Goal: Task Accomplishment & Management: Manage account settings

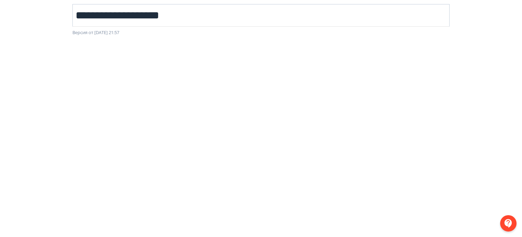
scroll to position [0, 1]
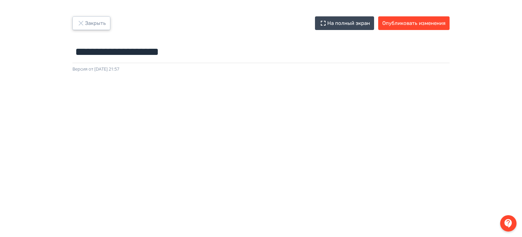
click at [85, 19] on button "Закрыть" at bounding box center [91, 23] width 38 height 14
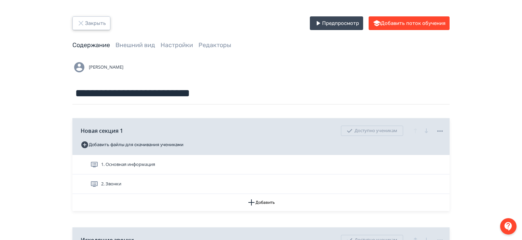
click at [89, 23] on button "Закрыть" at bounding box center [91, 23] width 38 height 14
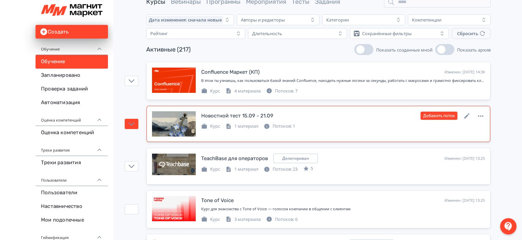
scroll to position [27, 0]
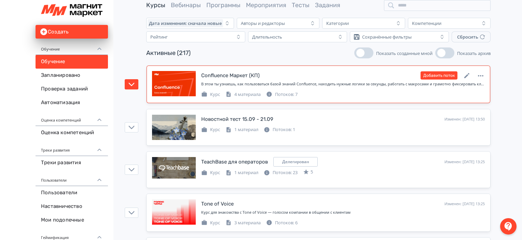
click at [394, 83] on div "В этом ты узнаешь, как пользоваться базой знаний Confluence, находить нужные ло…" at bounding box center [343, 84] width 284 height 6
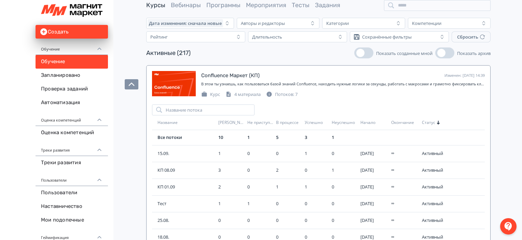
scroll to position [78, 0]
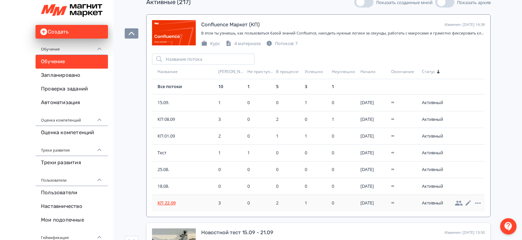
click at [169, 200] on span "КП 22.09" at bounding box center [186, 203] width 58 height 7
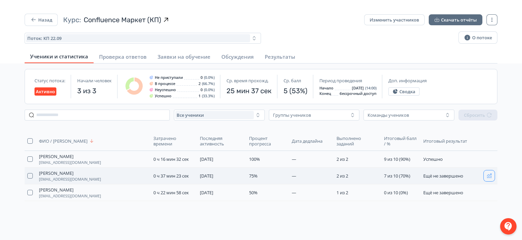
click at [491, 178] on button "button" at bounding box center [489, 175] width 11 height 11
click at [38, 17] on button "Назад" at bounding box center [41, 20] width 33 height 12
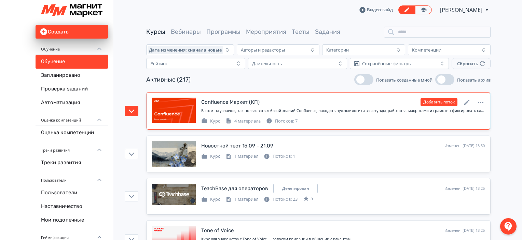
click at [353, 109] on div "В этом ты узнаешь, как пользоваться базой знаний Confluence, находить нужные ло…" at bounding box center [343, 111] width 284 height 6
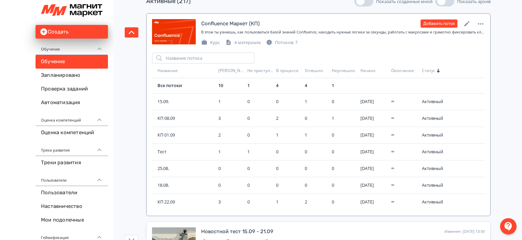
scroll to position [79, 0]
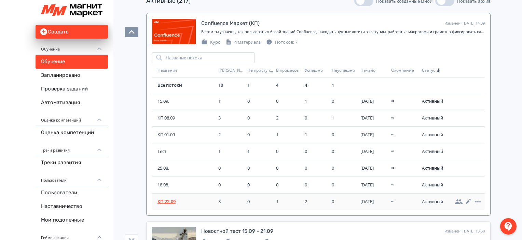
click at [171, 201] on span "КП 22.09" at bounding box center [186, 201] width 58 height 7
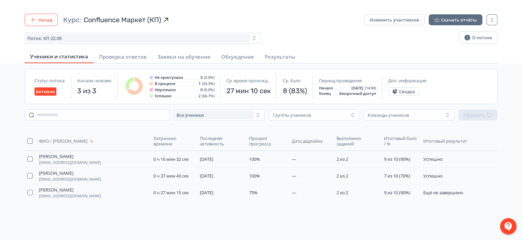
click at [51, 17] on button "Назад" at bounding box center [41, 20] width 33 height 12
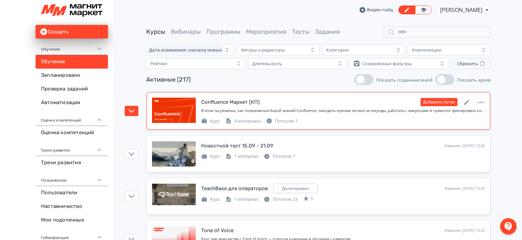
click at [363, 126] on link "Confluence Маркет (КП) Изменен: [DATE] 14:39 Добавить поток В этом ты узнаешь, …" at bounding box center [319, 111] width 344 height 38
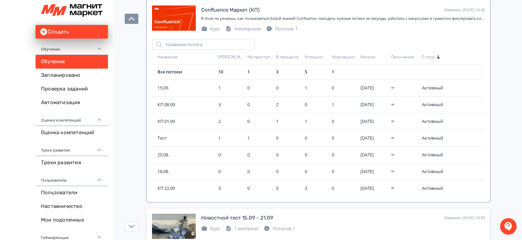
scroll to position [97, 0]
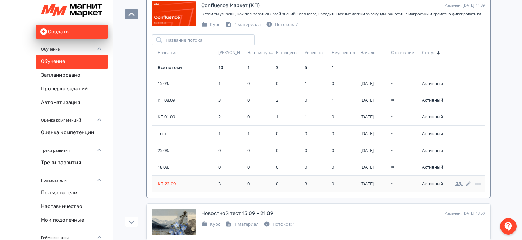
click at [163, 185] on span "КП 22.09" at bounding box center [186, 184] width 58 height 7
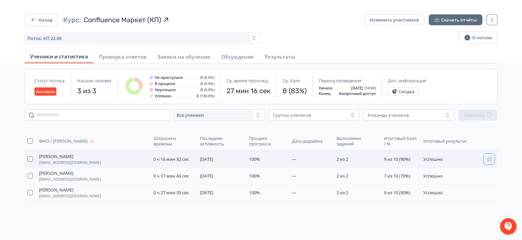
click at [487, 160] on icon "button" at bounding box center [489, 158] width 5 height 5
click at [492, 178] on icon "button" at bounding box center [489, 175] width 5 height 5
click at [491, 192] on icon "button" at bounding box center [489, 193] width 4 height 4
click at [46, 20] on button "Назад" at bounding box center [41, 20] width 33 height 12
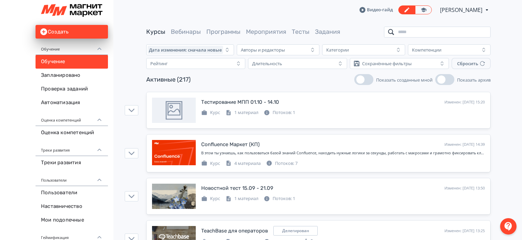
click at [436, 37] on input "search" at bounding box center [437, 32] width 107 height 11
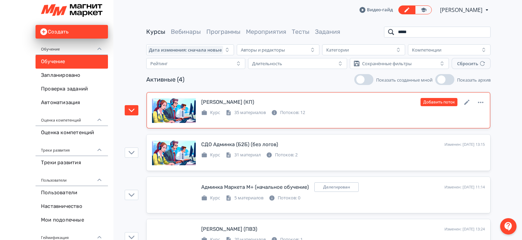
scroll to position [27, 0]
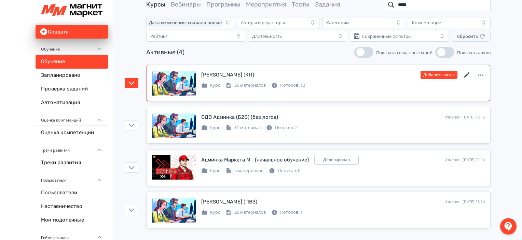
type input "*****"
click at [466, 73] on icon at bounding box center [467, 75] width 8 height 8
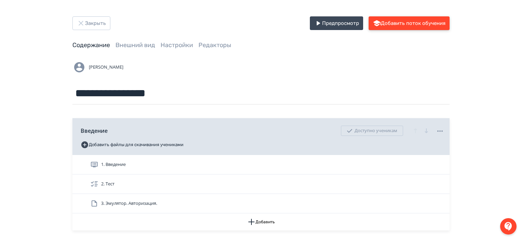
click at [430, 24] on button "Добавить поток обучения" at bounding box center [409, 23] width 81 height 14
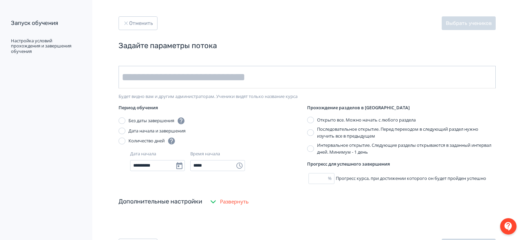
click at [277, 79] on input "text" at bounding box center [307, 77] width 377 height 23
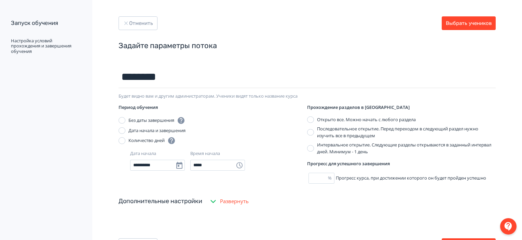
type input "********"
click at [458, 25] on button "Выбрать учеников" at bounding box center [469, 23] width 54 height 14
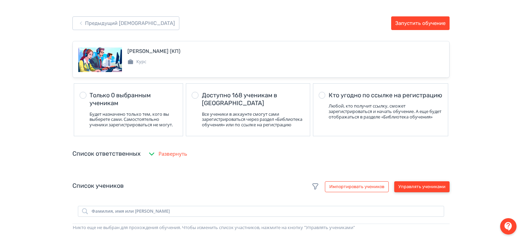
click at [436, 191] on button "Управлять учениками" at bounding box center [421, 186] width 55 height 11
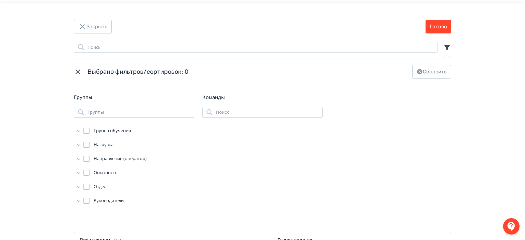
click at [78, 133] on icon "Modal" at bounding box center [78, 130] width 7 height 7
click at [93, 171] on div "Modal" at bounding box center [93, 168] width 6 height 6
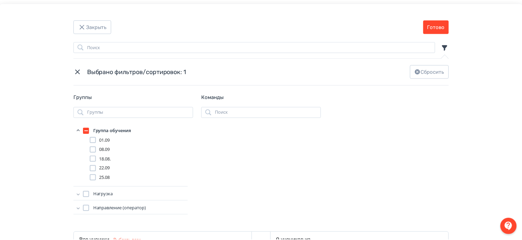
scroll to position [93, 0]
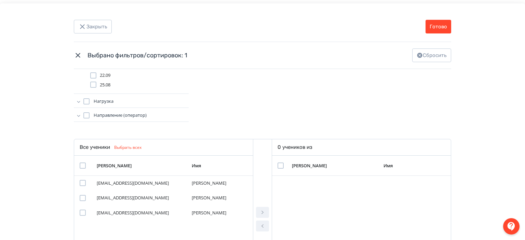
click at [83, 165] on div "Modal" at bounding box center [83, 166] width 6 height 6
click at [260, 210] on icon "Modal" at bounding box center [262, 212] width 8 height 8
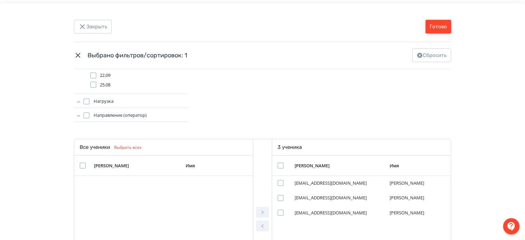
click at [442, 29] on button "Готово" at bounding box center [438, 27] width 26 height 14
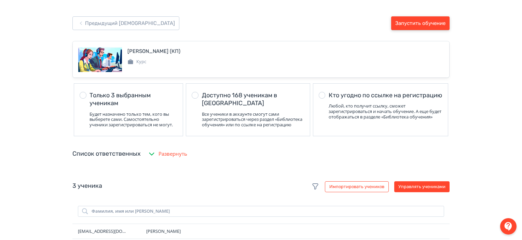
click at [442, 29] on button "Запустить обучение" at bounding box center [420, 23] width 58 height 14
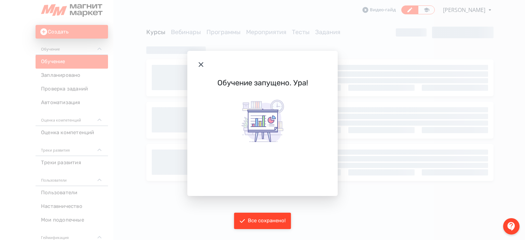
click at [201, 64] on icon "Modal" at bounding box center [201, 64] width 8 height 8
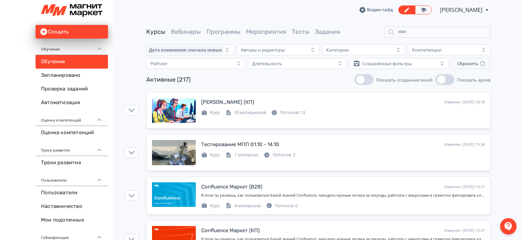
click at [238, 76] on div "Активные (217) Показать созданные мной Показать архив" at bounding box center [318, 79] width 344 height 11
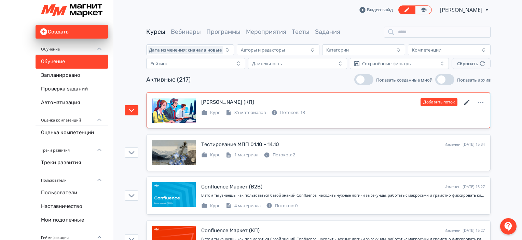
click at [468, 102] on icon at bounding box center [467, 102] width 8 height 8
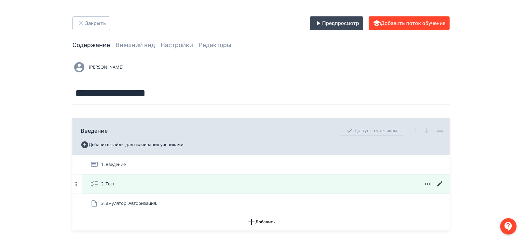
click at [359, 183] on div "2. Тест" at bounding box center [267, 184] width 354 height 8
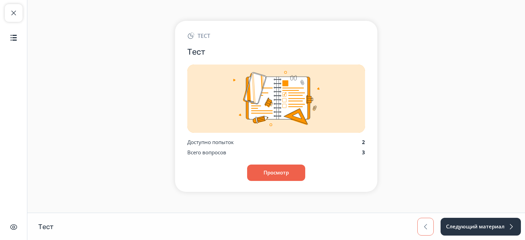
click at [423, 229] on span "button" at bounding box center [425, 227] width 8 height 8
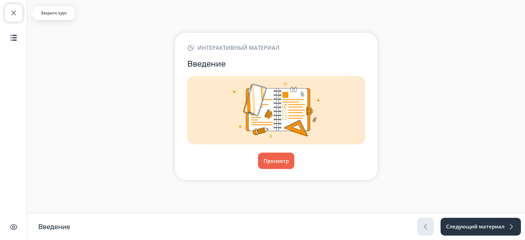
click at [9, 18] on button "Закрыть курс" at bounding box center [14, 13] width 18 height 18
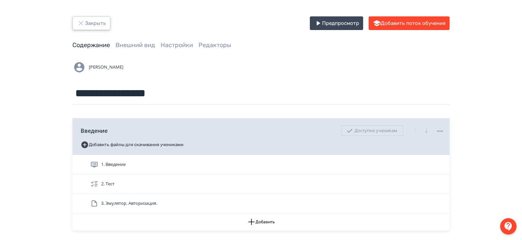
click at [90, 25] on button "Закрыть" at bounding box center [91, 23] width 38 height 14
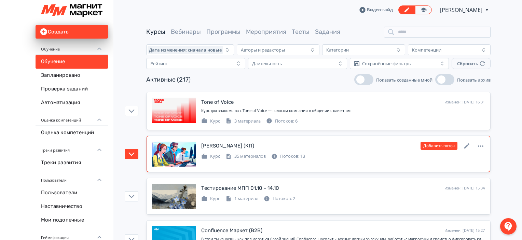
click at [390, 161] on div "[PERSON_NAME] (КП) Изменен: [DATE] 16:18 Добавить поток Курс 35 материалов Пото…" at bounding box center [318, 153] width 333 height 25
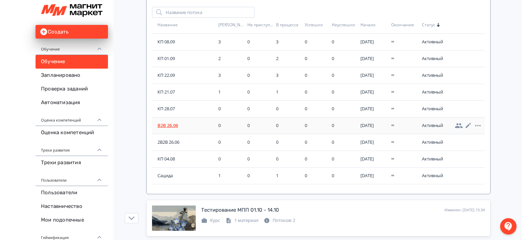
scroll to position [33, 0]
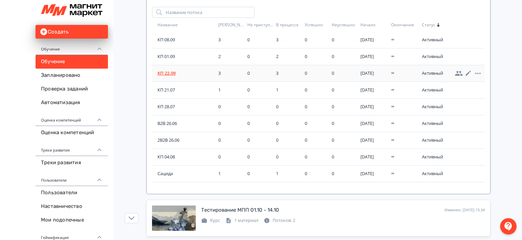
click at [171, 75] on span "КП 22.09" at bounding box center [186, 73] width 58 height 7
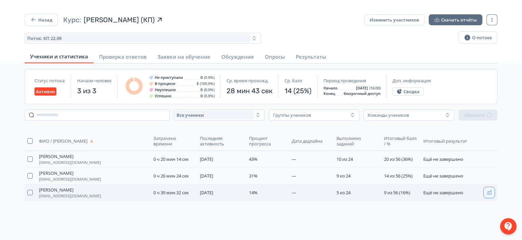
click at [491, 196] on button "button" at bounding box center [489, 192] width 11 height 11
